Goal: Find specific page/section: Find specific page/section

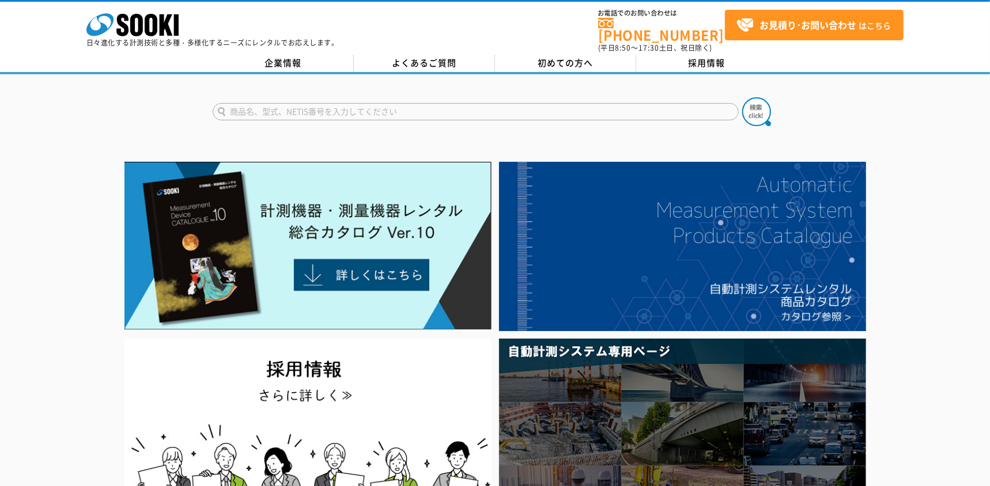
click at [311, 103] on input "text" at bounding box center [476, 111] width 526 height 17
type input "OT-501RD"
click at [755, 109] on img at bounding box center [756, 111] width 29 height 29
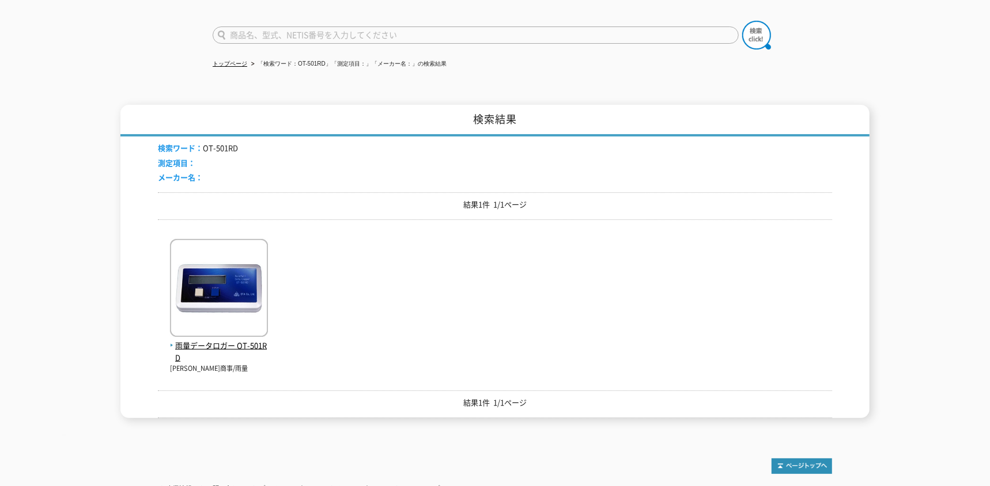
scroll to position [104, 0]
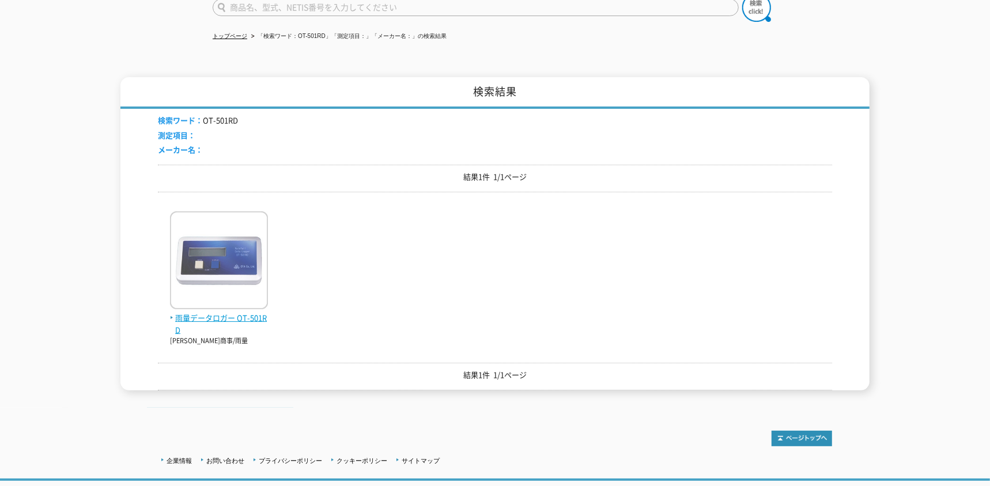
click at [232, 312] on span "雨量データロガー OT-501RD" at bounding box center [219, 324] width 98 height 24
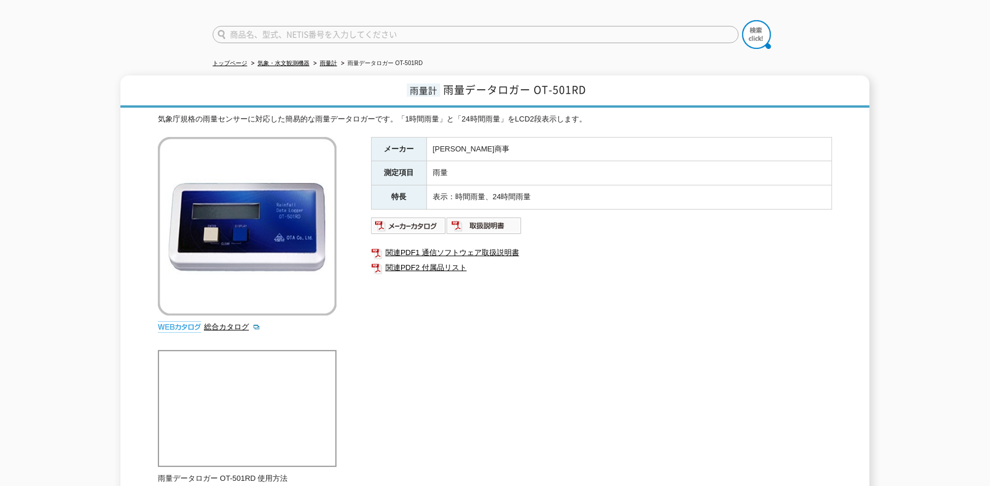
scroll to position [104, 0]
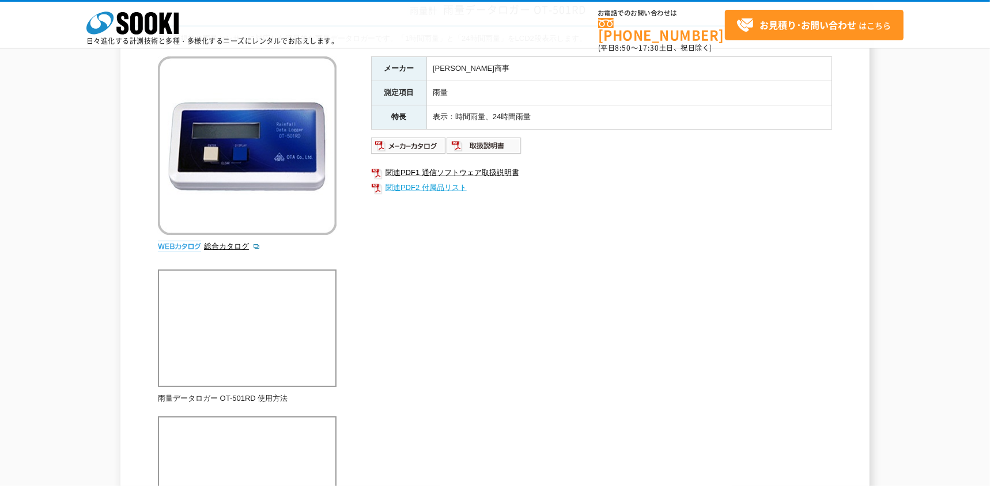
click at [430, 192] on link "関連PDF2 付属品リスト" at bounding box center [601, 187] width 461 height 15
click at [421, 187] on link "関連PDF2 付属品リスト" at bounding box center [601, 187] width 461 height 15
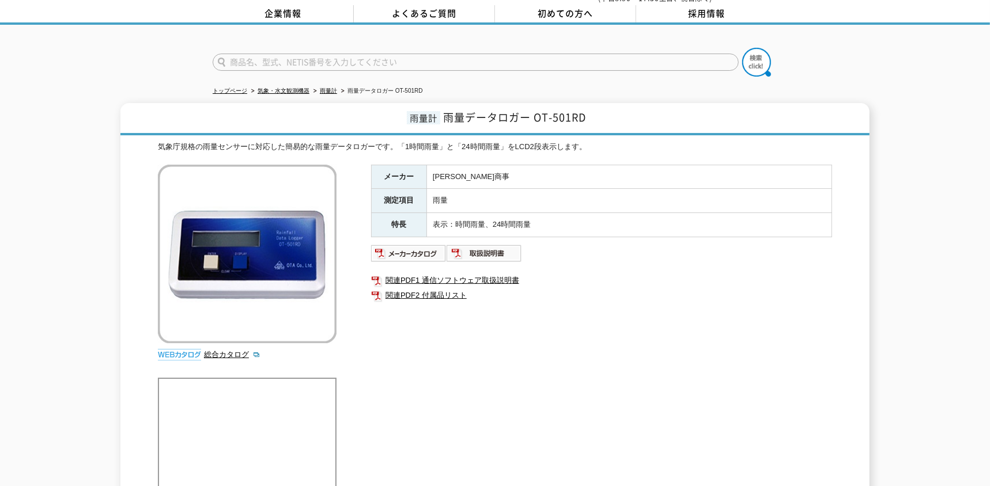
scroll to position [0, 0]
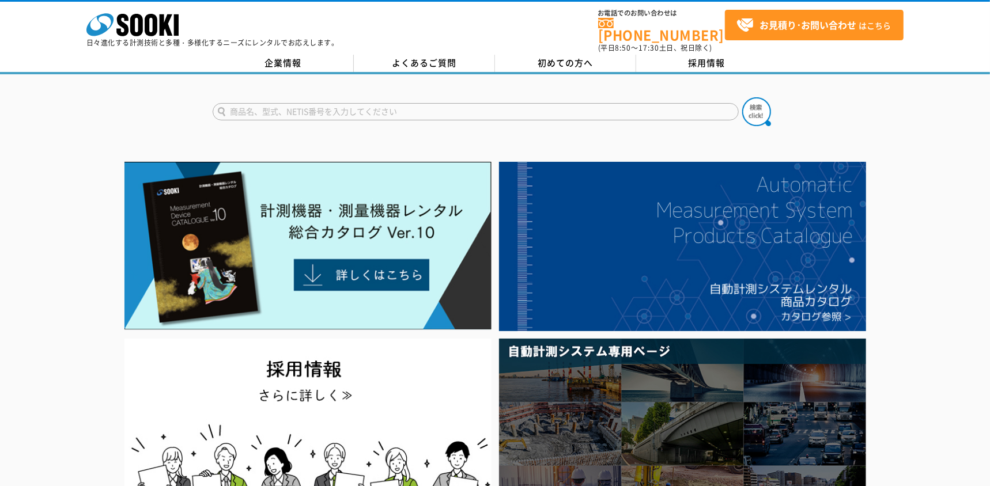
click at [338, 109] on input "text" at bounding box center [476, 111] width 526 height 17
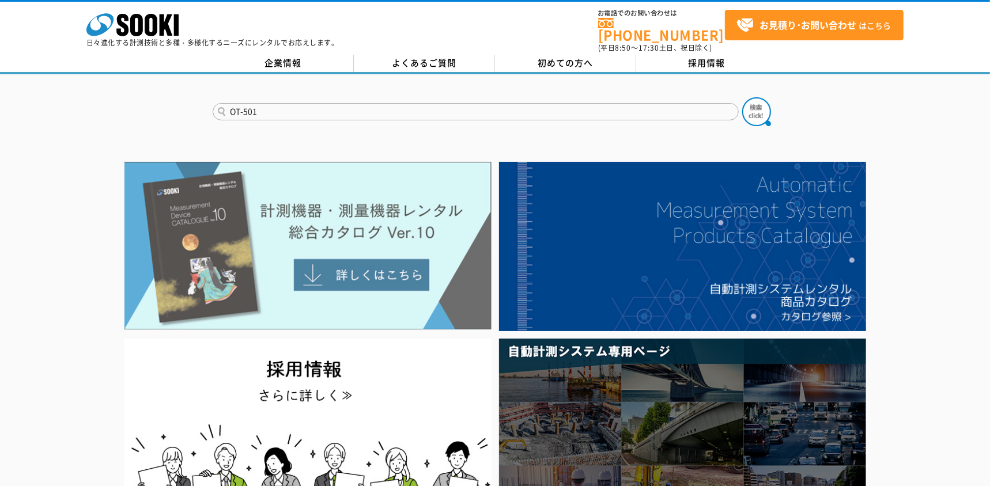
type input "OT-501"
click at [357, 272] on img at bounding box center [307, 246] width 367 height 168
